Goal: Feedback & Contribution: Leave review/rating

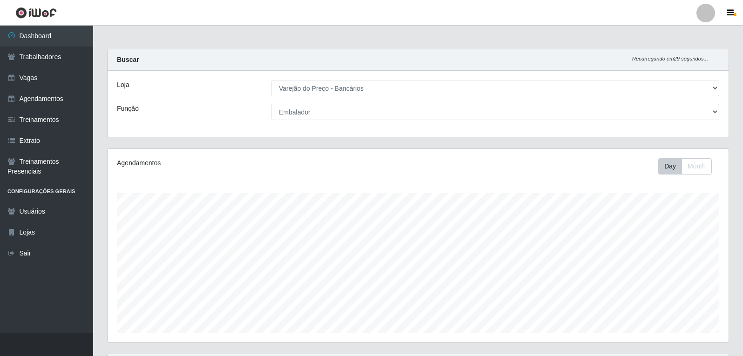
select select "157"
select select "1"
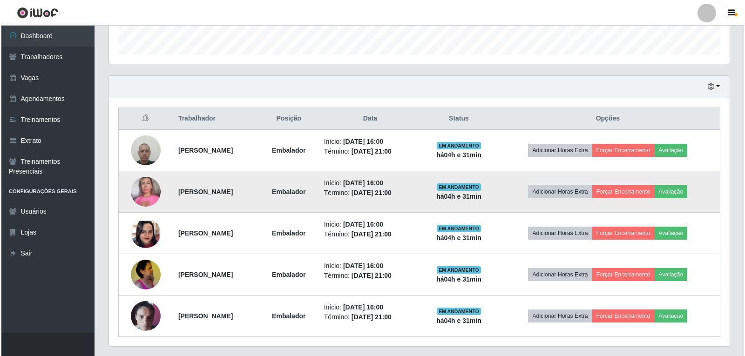
scroll to position [283, 0]
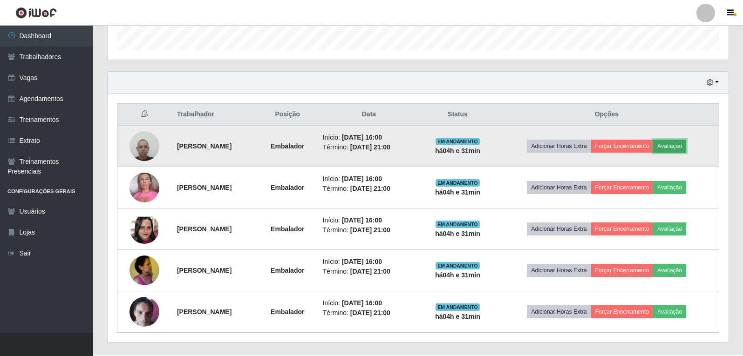
click at [678, 144] on button "Avaliação" at bounding box center [669, 146] width 33 height 13
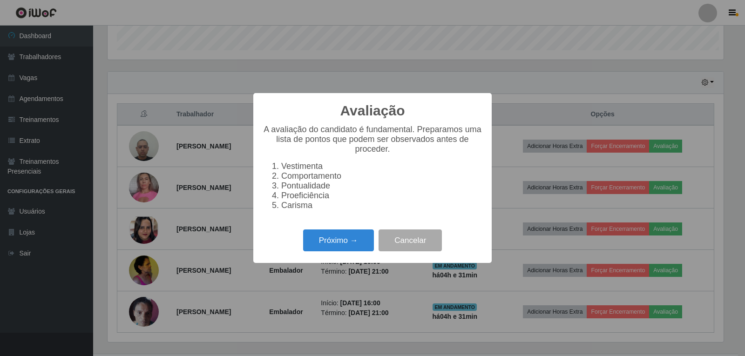
scroll to position [193, 616]
click at [360, 245] on button "Próximo →" at bounding box center [338, 241] width 71 height 22
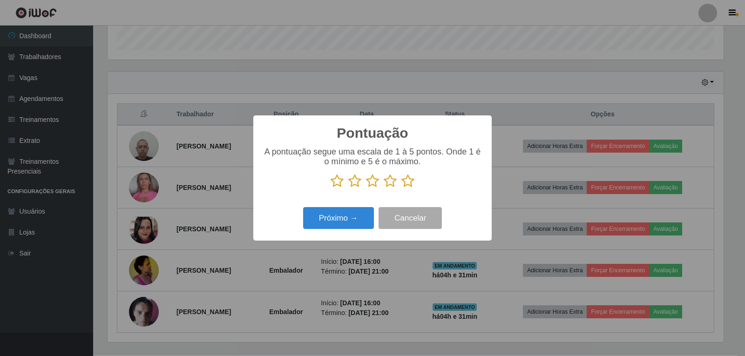
drag, startPoint x: 407, startPoint y: 184, endPoint x: 400, endPoint y: 185, distance: 6.8
click at [407, 184] on icon at bounding box center [408, 181] width 13 height 14
click at [402, 188] on input "radio" at bounding box center [402, 188] width 0 height 0
click at [353, 224] on button "Próximo →" at bounding box center [338, 218] width 71 height 22
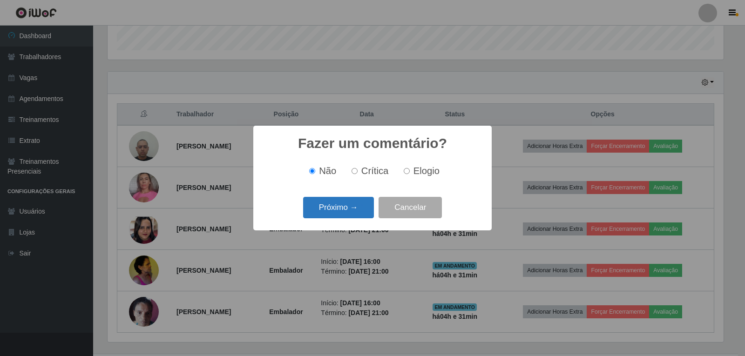
click at [361, 204] on button "Próximo →" at bounding box center [338, 208] width 71 height 22
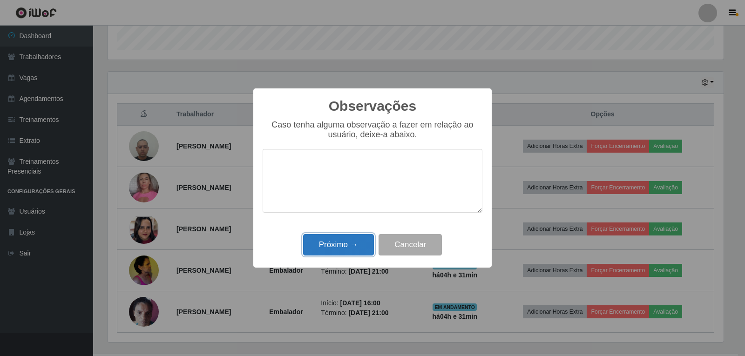
click at [331, 252] on button "Próximo →" at bounding box center [338, 245] width 71 height 22
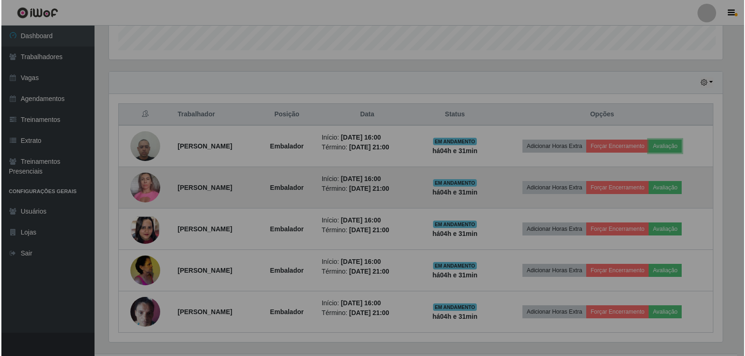
scroll to position [193, 621]
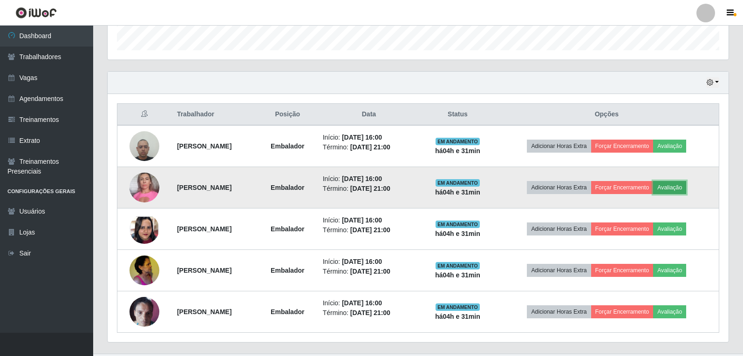
click at [686, 191] on button "Avaliação" at bounding box center [669, 187] width 33 height 13
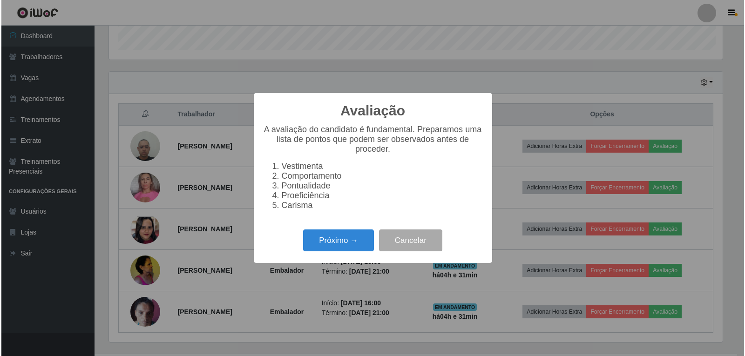
scroll to position [193, 616]
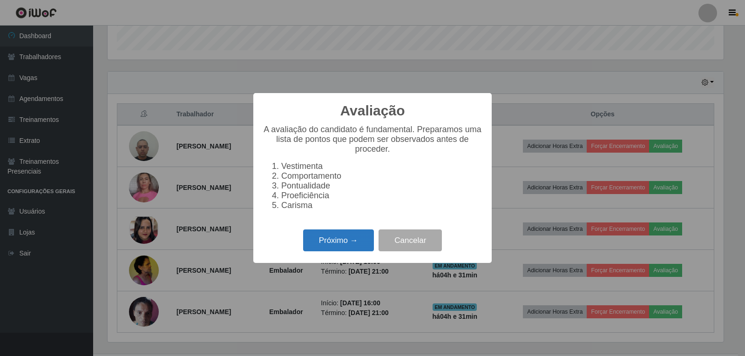
click at [369, 244] on button "Próximo →" at bounding box center [338, 241] width 71 height 22
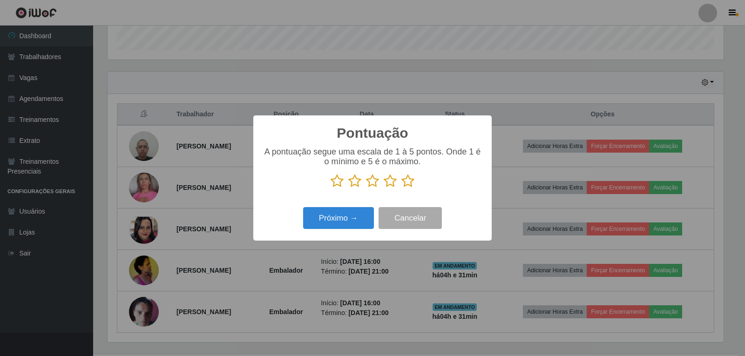
scroll to position [465622, 465199]
click at [409, 184] on icon at bounding box center [408, 181] width 13 height 14
click at [402, 188] on input "radio" at bounding box center [402, 188] width 0 height 0
click at [364, 220] on button "Próximo →" at bounding box center [338, 218] width 71 height 22
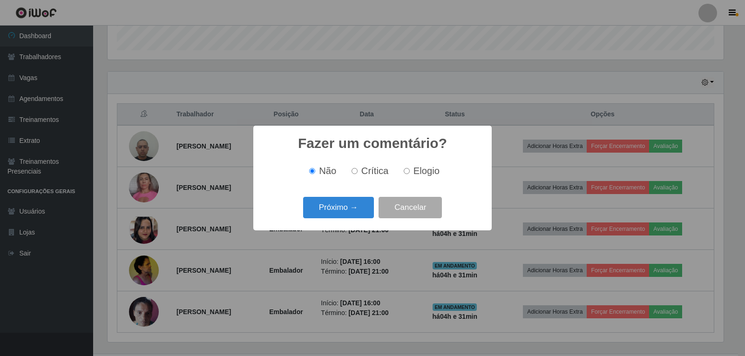
click at [409, 171] on label "Elogio" at bounding box center [420, 171] width 40 height 11
click at [409, 171] on input "Elogio" at bounding box center [407, 171] width 6 height 6
radio input "true"
click at [364, 207] on button "Próximo →" at bounding box center [338, 208] width 71 height 22
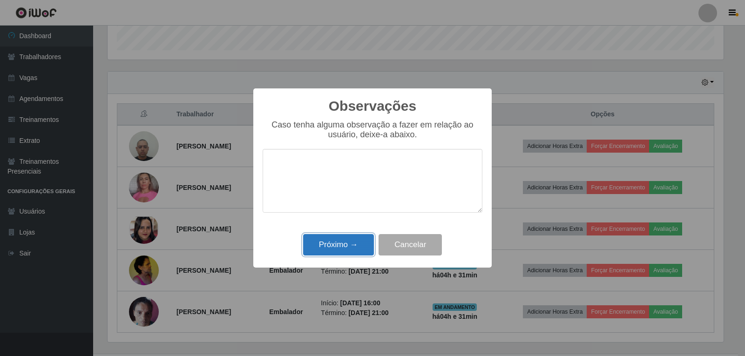
click at [353, 238] on button "Próximo →" at bounding box center [338, 245] width 71 height 22
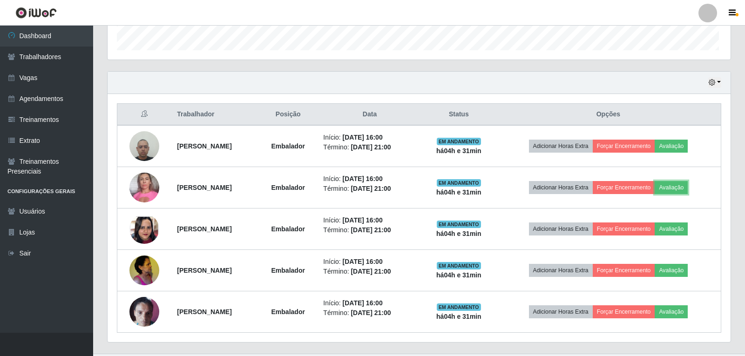
scroll to position [193, 621]
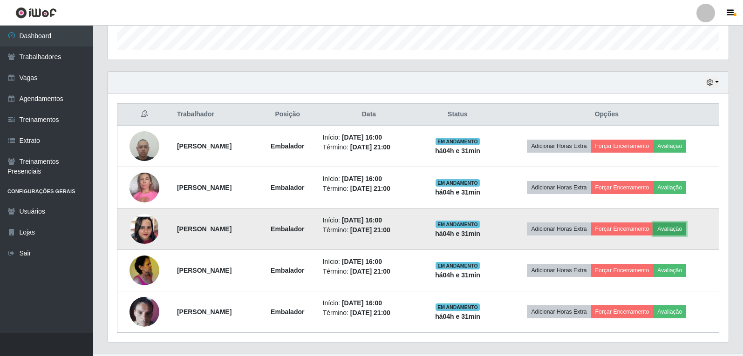
click at [683, 228] on button "Avaliação" at bounding box center [669, 229] width 33 height 13
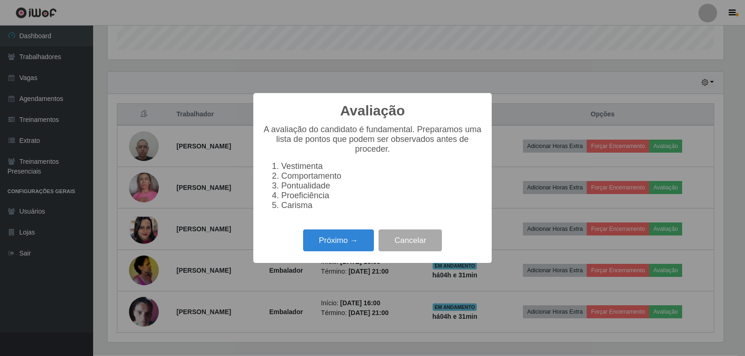
scroll to position [193, 616]
click at [351, 241] on button "Próximo →" at bounding box center [338, 241] width 71 height 22
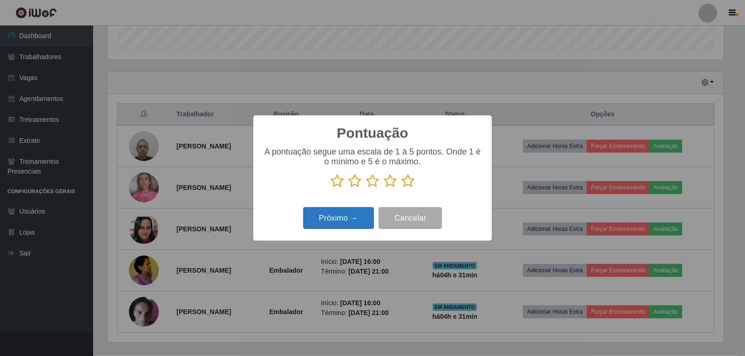
click at [359, 220] on button "Próximo →" at bounding box center [338, 218] width 71 height 22
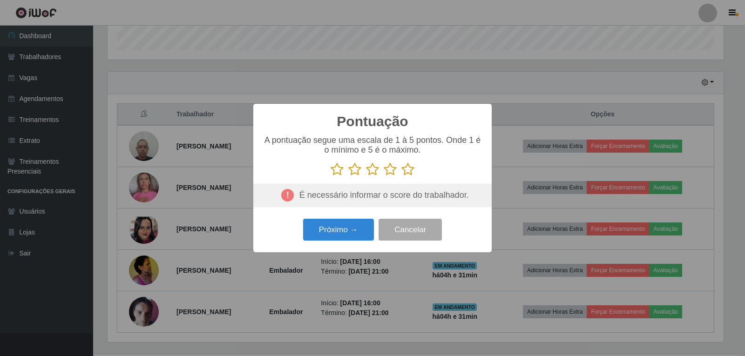
click at [409, 166] on icon at bounding box center [408, 170] width 13 height 14
click at [402, 177] on input "radio" at bounding box center [402, 177] width 0 height 0
click at [364, 223] on button "Próximo →" at bounding box center [338, 230] width 71 height 22
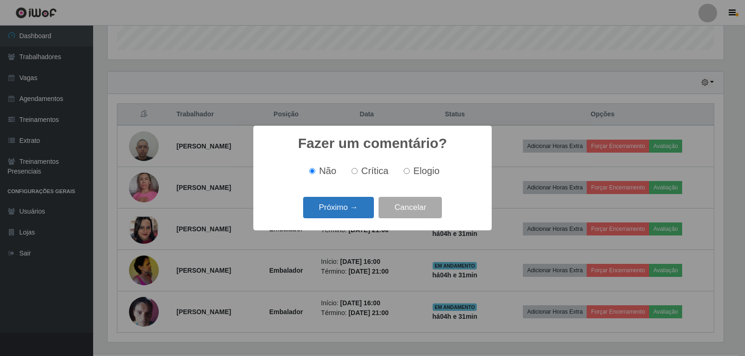
click at [359, 208] on button "Próximo →" at bounding box center [338, 208] width 71 height 22
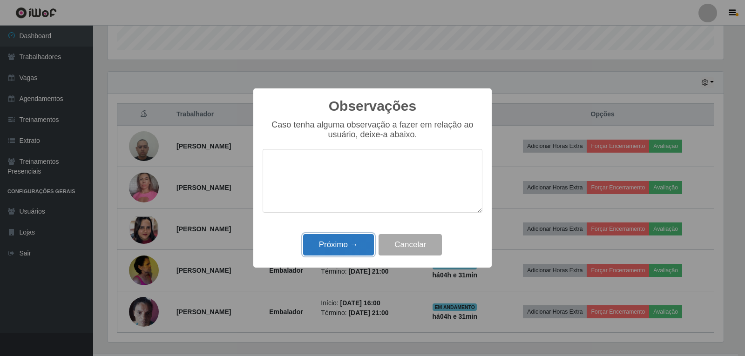
click at [344, 245] on button "Próximo →" at bounding box center [338, 245] width 71 height 22
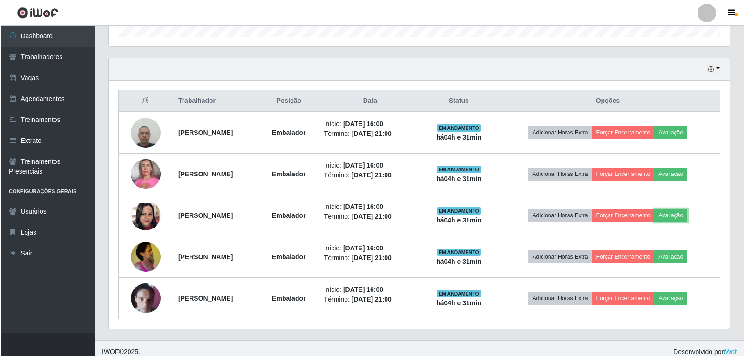
scroll to position [304, 0]
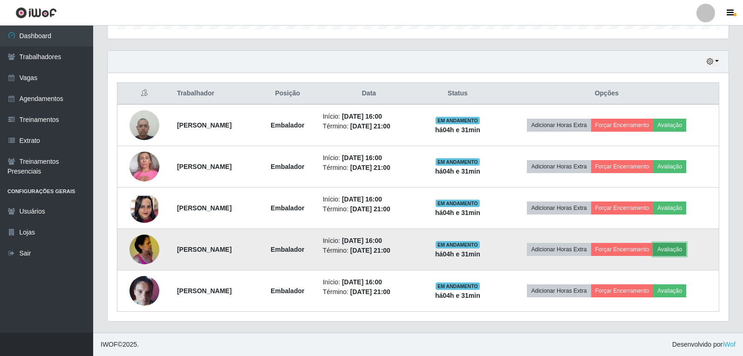
click at [678, 251] on button "Avaliação" at bounding box center [669, 249] width 33 height 13
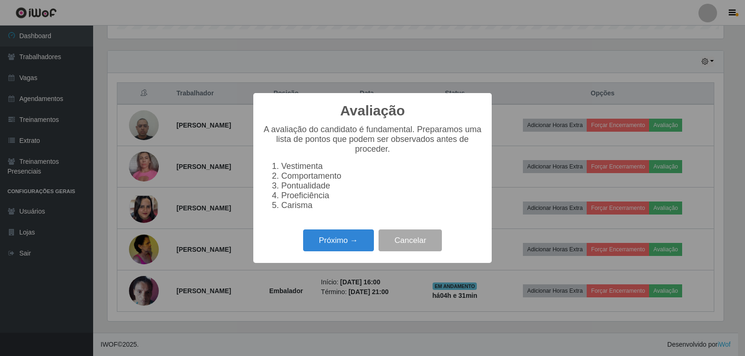
scroll to position [193, 616]
click at [358, 236] on button "Próximo →" at bounding box center [338, 241] width 71 height 22
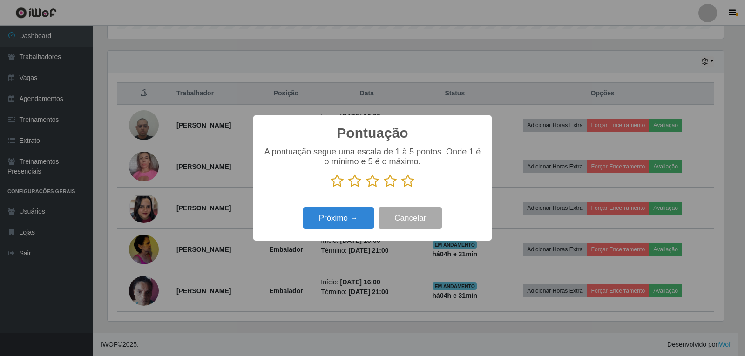
scroll to position [465622, 465199]
click at [409, 182] on icon at bounding box center [408, 181] width 13 height 14
click at [402, 188] on input "radio" at bounding box center [402, 188] width 0 height 0
click at [349, 218] on button "Próximo →" at bounding box center [338, 218] width 71 height 22
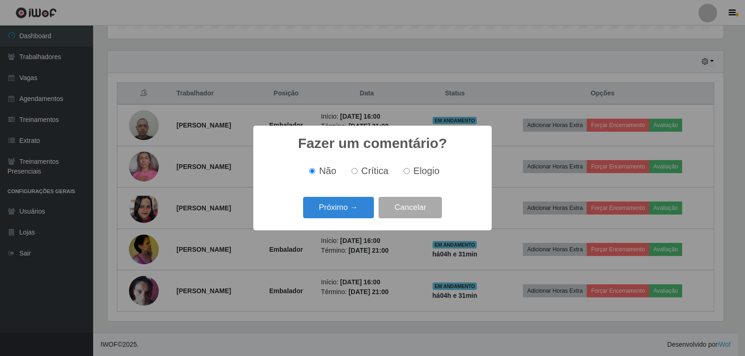
click at [409, 172] on input "Elogio" at bounding box center [407, 171] width 6 height 6
radio input "true"
click at [357, 209] on button "Próximo →" at bounding box center [338, 208] width 71 height 22
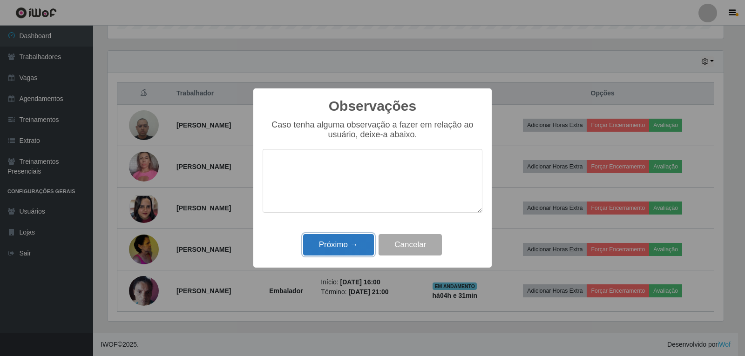
drag, startPoint x: 354, startPoint y: 242, endPoint x: 432, endPoint y: 225, distance: 79.6
click at [354, 242] on button "Próximo →" at bounding box center [338, 245] width 71 height 22
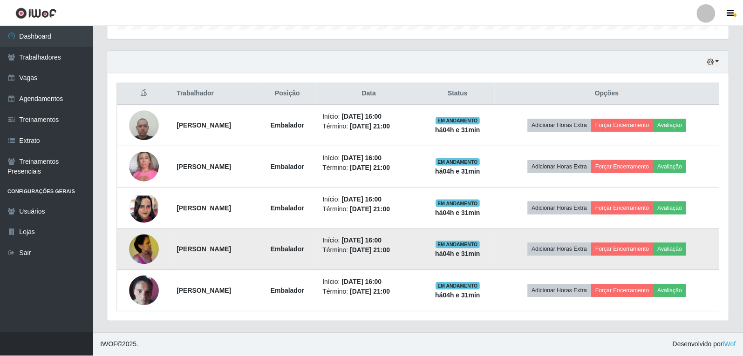
scroll to position [193, 621]
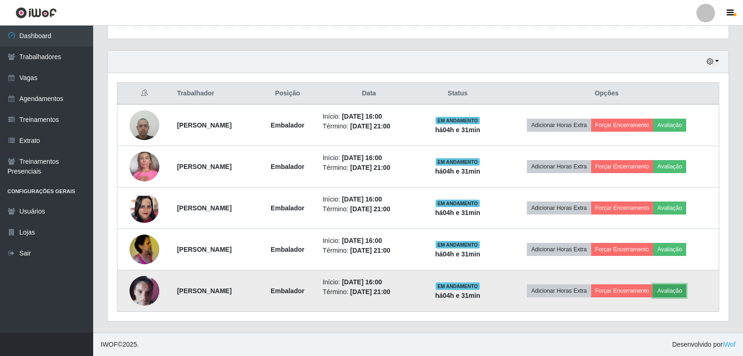
click at [684, 291] on button "Avaliação" at bounding box center [669, 291] width 33 height 13
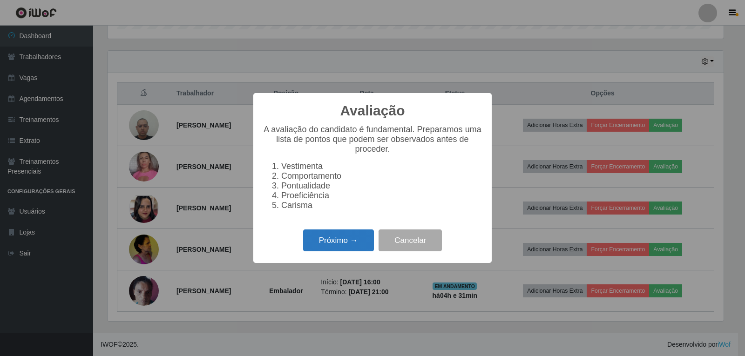
click at [361, 246] on button "Próximo →" at bounding box center [338, 241] width 71 height 22
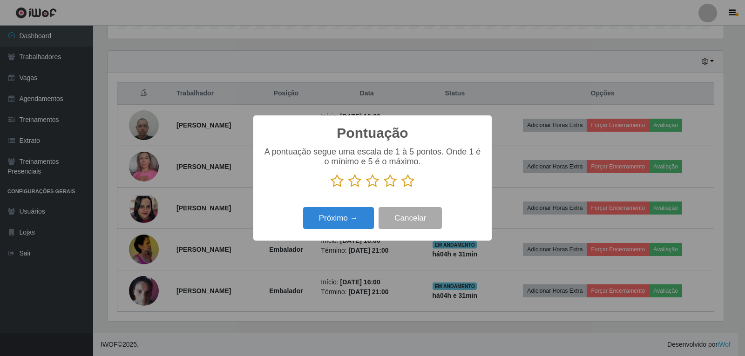
click at [412, 183] on icon at bounding box center [408, 181] width 13 height 14
click at [402, 188] on input "radio" at bounding box center [402, 188] width 0 height 0
click at [356, 217] on button "Próximo →" at bounding box center [338, 218] width 71 height 22
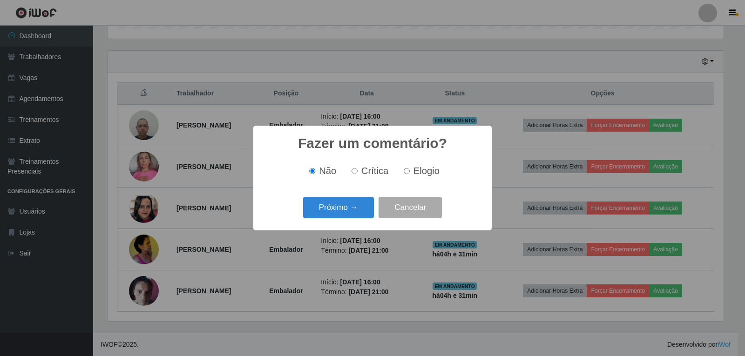
click at [414, 175] on span "Elogio" at bounding box center [427, 171] width 26 height 10
click at [410, 174] on input "Elogio" at bounding box center [407, 171] width 6 height 6
radio input "true"
click at [355, 216] on button "Próximo →" at bounding box center [338, 208] width 71 height 22
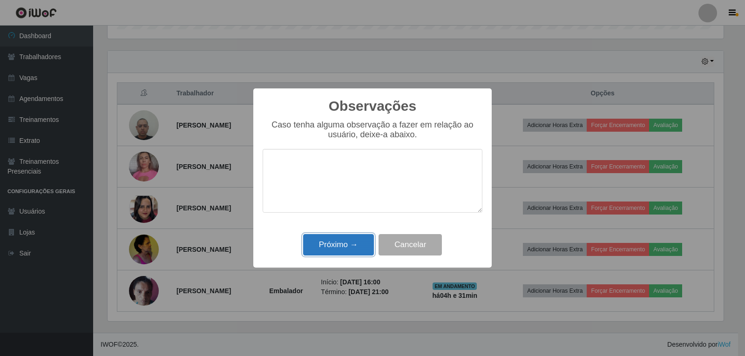
click at [354, 250] on button "Próximo →" at bounding box center [338, 245] width 71 height 22
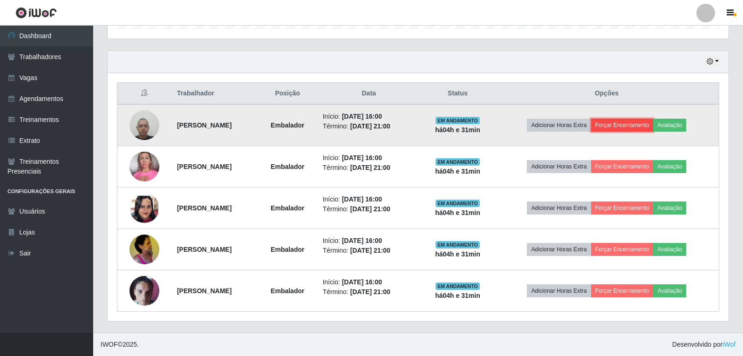
click at [640, 129] on button "Forçar Encerramento" at bounding box center [622, 125] width 62 height 13
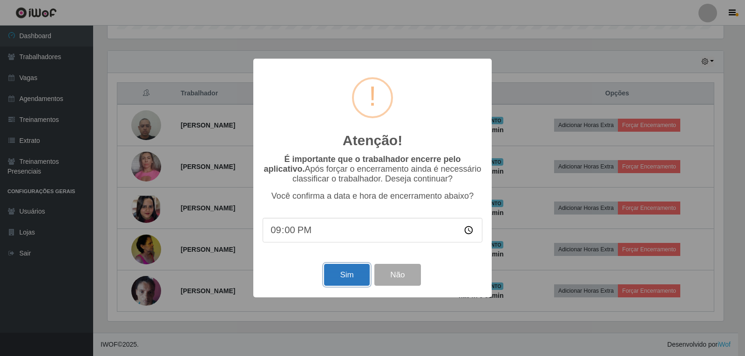
click at [352, 270] on button "Sim" at bounding box center [346, 275] width 45 height 22
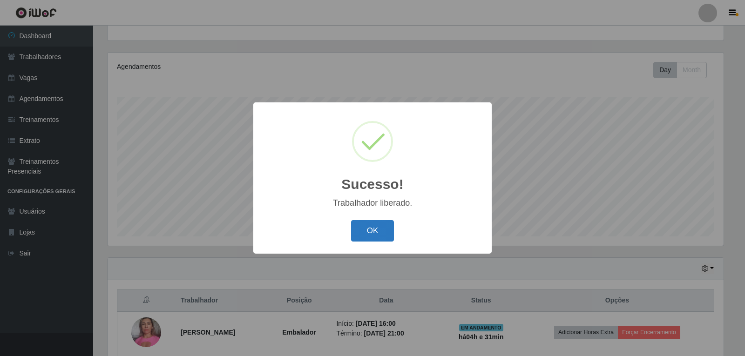
click at [387, 234] on button "OK" at bounding box center [372, 231] width 43 height 22
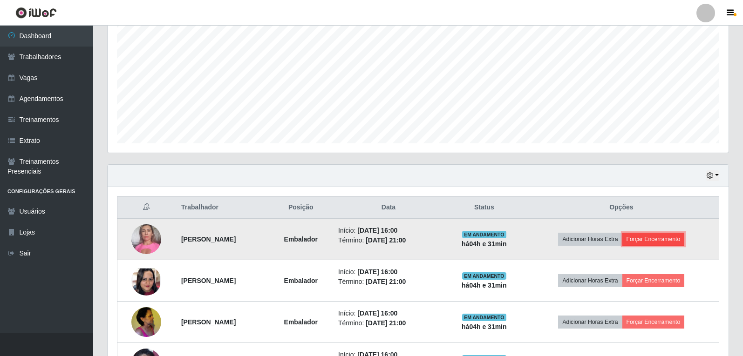
click at [666, 235] on button "Forçar Encerramento" at bounding box center [653, 239] width 62 height 13
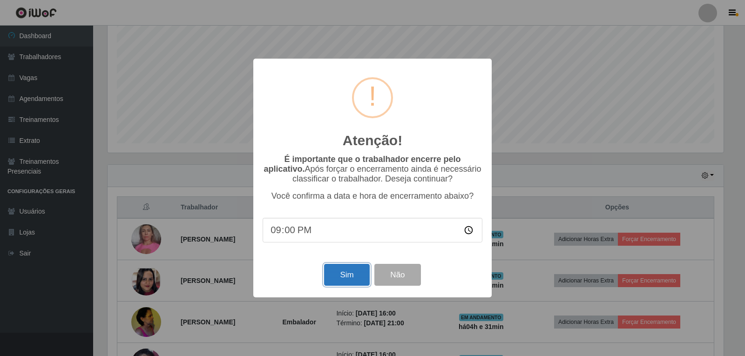
click at [346, 275] on button "Sim" at bounding box center [346, 275] width 45 height 22
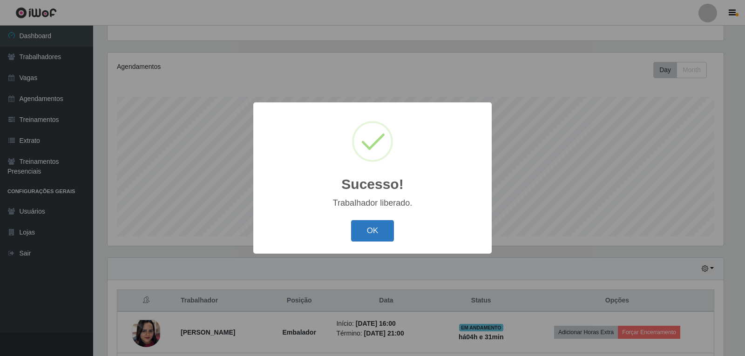
click at [373, 233] on button "OK" at bounding box center [372, 231] width 43 height 22
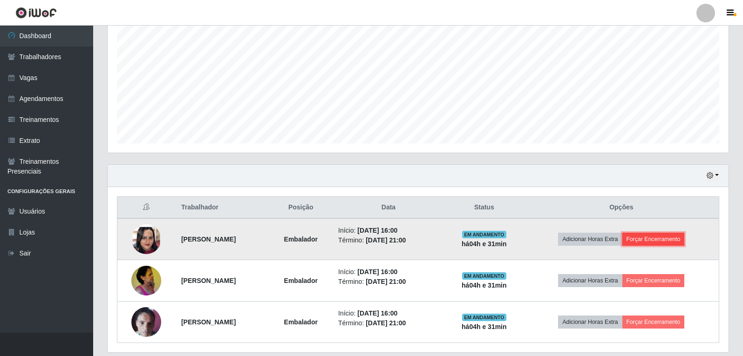
click at [684, 238] on button "Forçar Encerramento" at bounding box center [653, 239] width 62 height 13
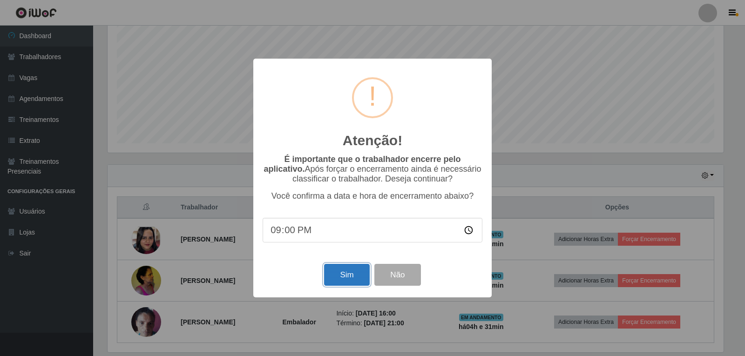
click at [344, 276] on button "Sim" at bounding box center [346, 275] width 45 height 22
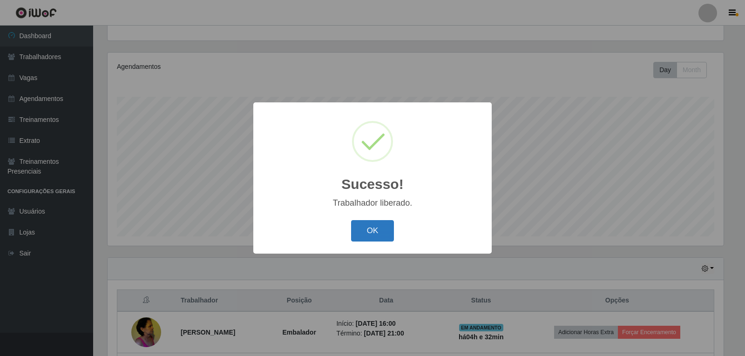
click at [387, 230] on button "OK" at bounding box center [372, 231] width 43 height 22
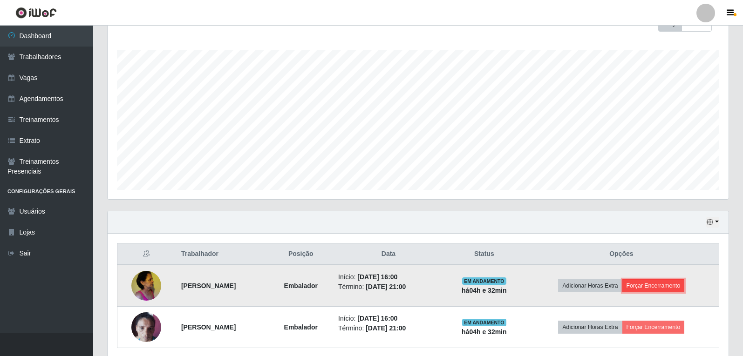
click at [658, 283] on button "Forçar Encerramento" at bounding box center [653, 285] width 62 height 13
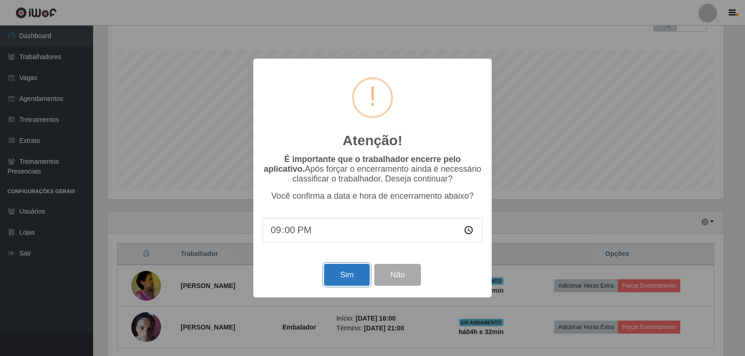
click at [348, 271] on button "Sim" at bounding box center [346, 275] width 45 height 22
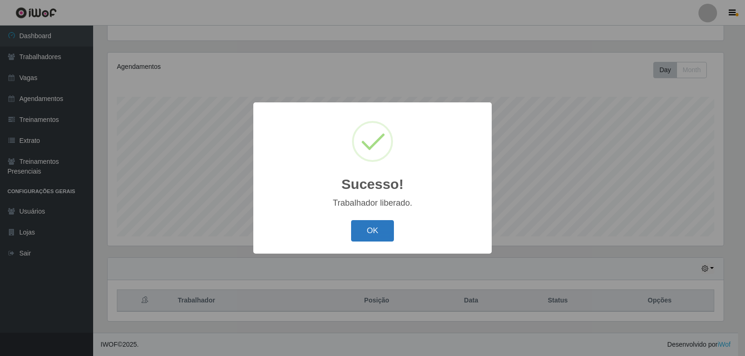
click at [372, 238] on button "OK" at bounding box center [372, 231] width 43 height 22
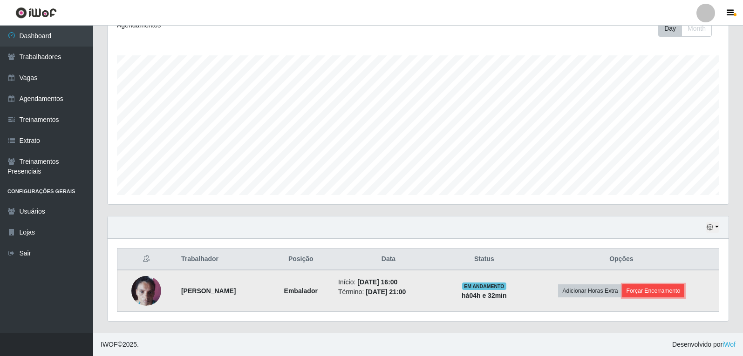
click at [675, 295] on button "Forçar Encerramento" at bounding box center [653, 291] width 62 height 13
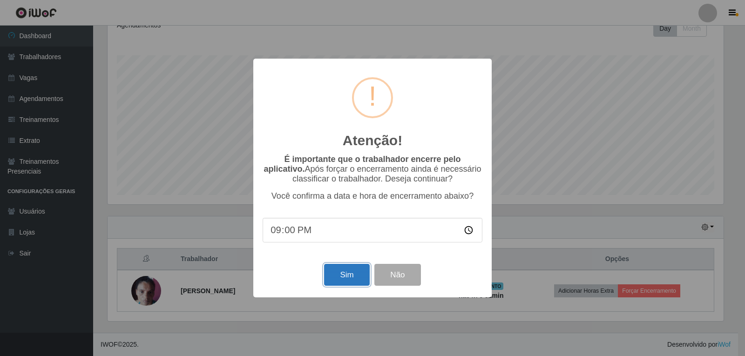
click at [334, 277] on button "Sim" at bounding box center [346, 275] width 45 height 22
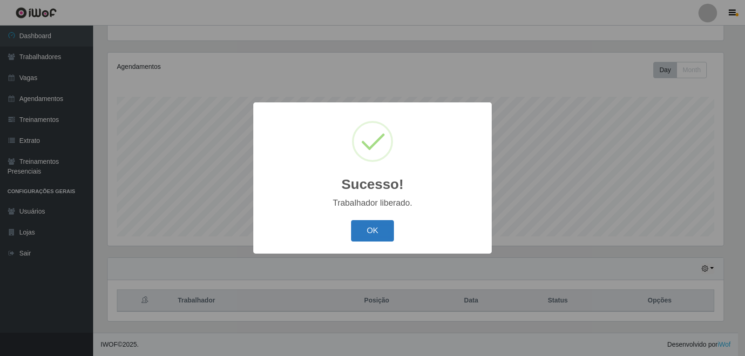
click at [384, 230] on button "OK" at bounding box center [372, 231] width 43 height 22
